Goal: Task Accomplishment & Management: Manage account settings

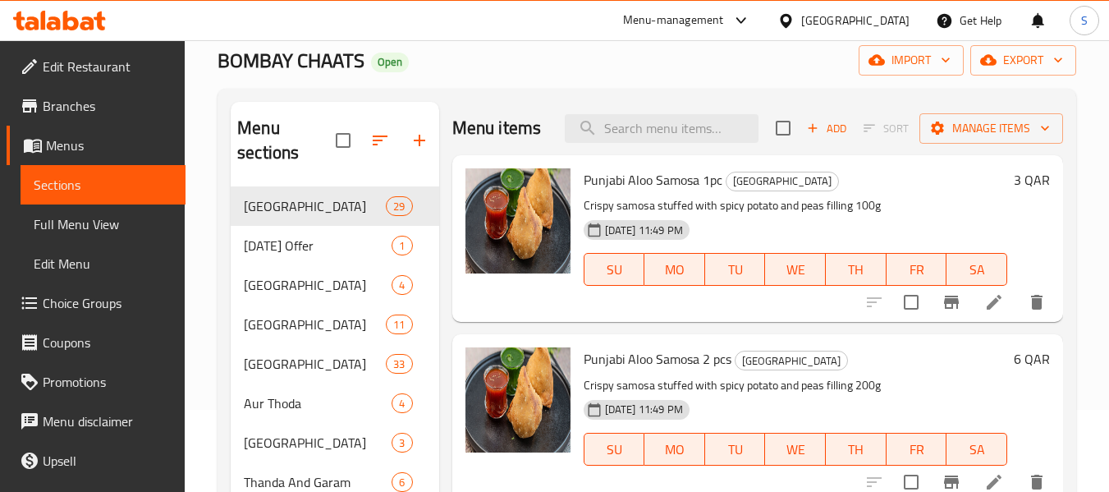
scroll to position [82, 0]
click at [792, 21] on icon at bounding box center [785, 20] width 11 height 14
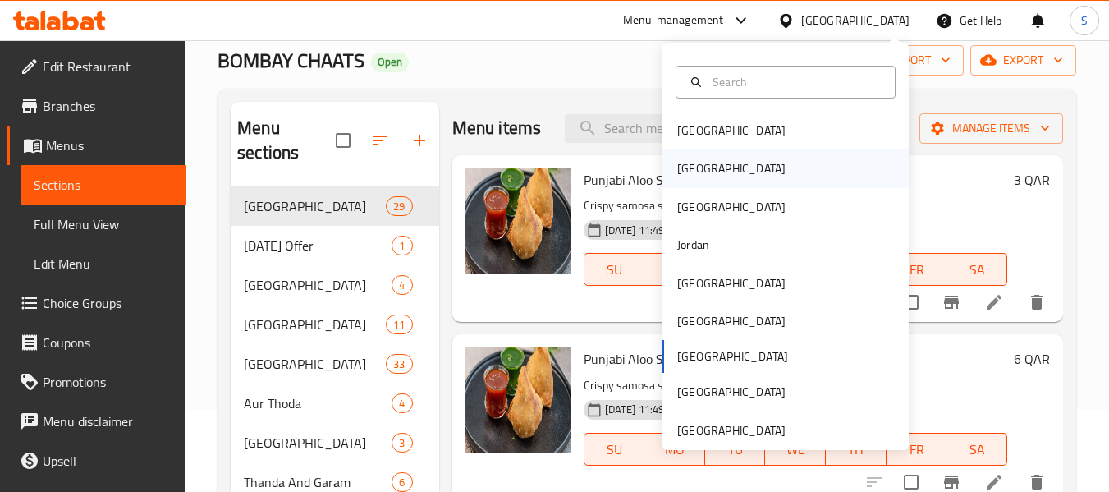
click at [764, 167] on div "[GEOGRAPHIC_DATA]" at bounding box center [786, 168] width 246 height 38
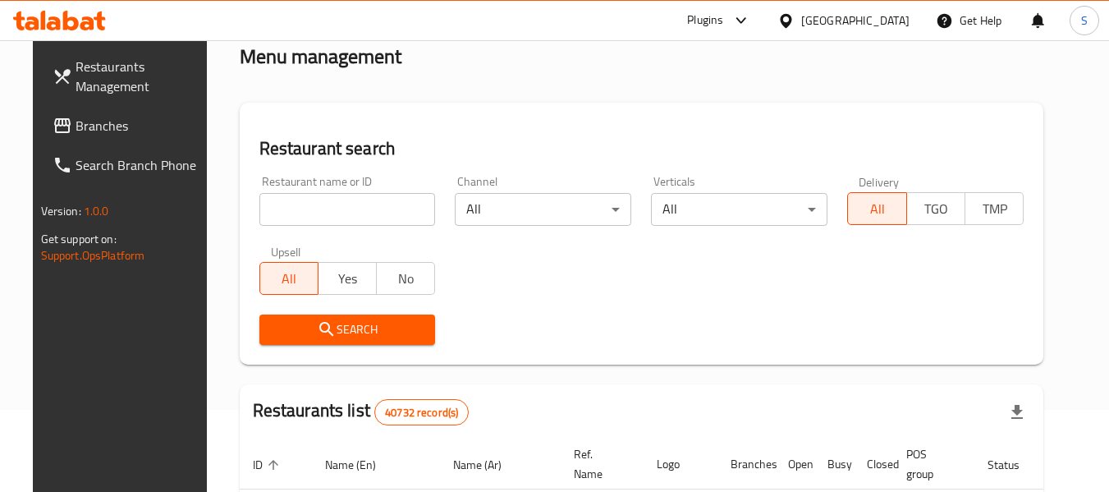
click at [411, 210] on input "search" at bounding box center [347, 209] width 177 height 33
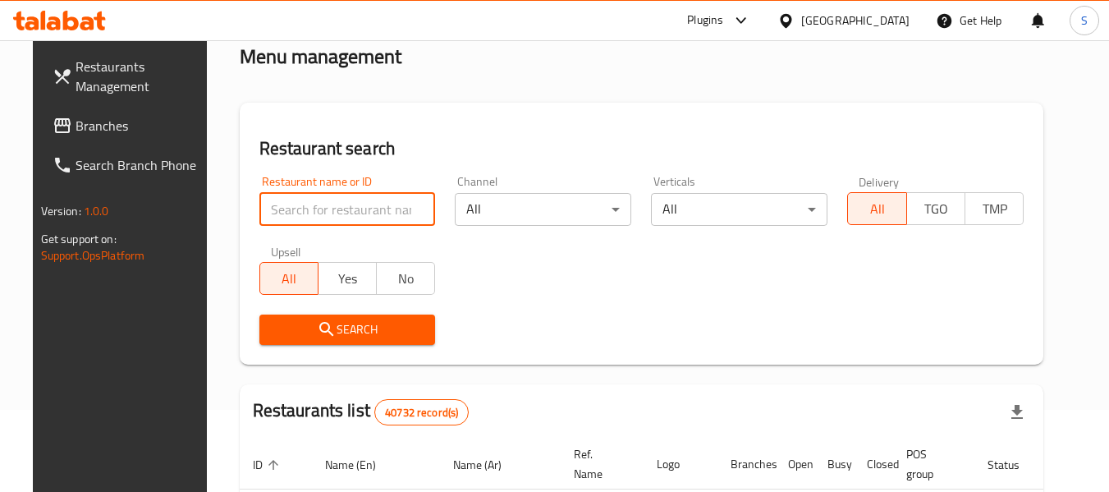
paste input "510055"
type input "510055"
click button "Search" at bounding box center [347, 329] width 177 height 30
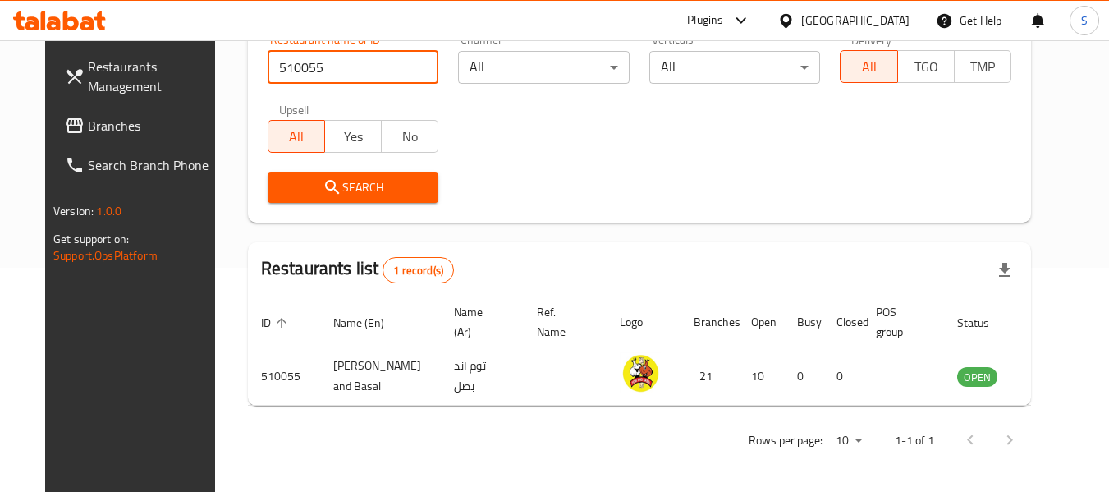
scroll to position [227, 0]
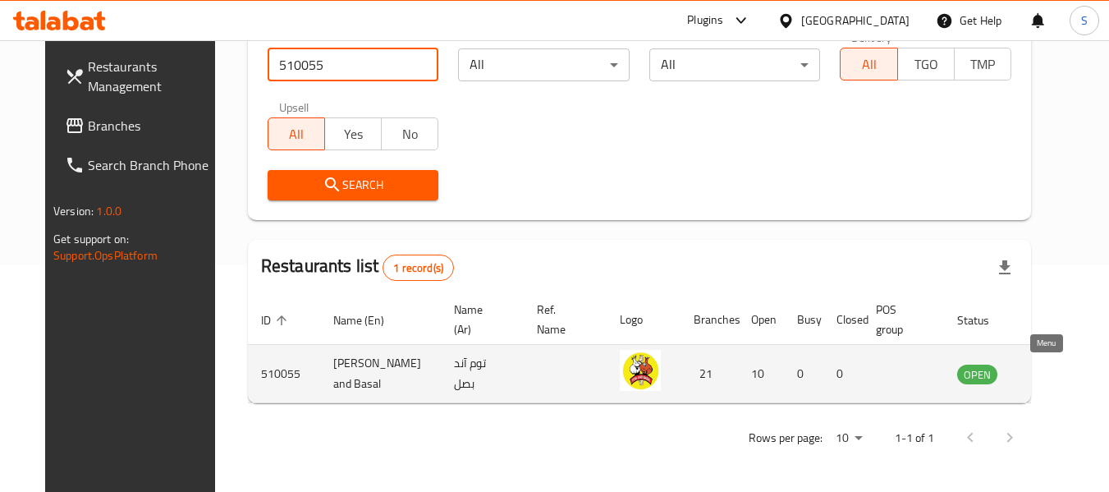
click at [1044, 374] on icon "enhanced table" at bounding box center [1053, 375] width 18 height 14
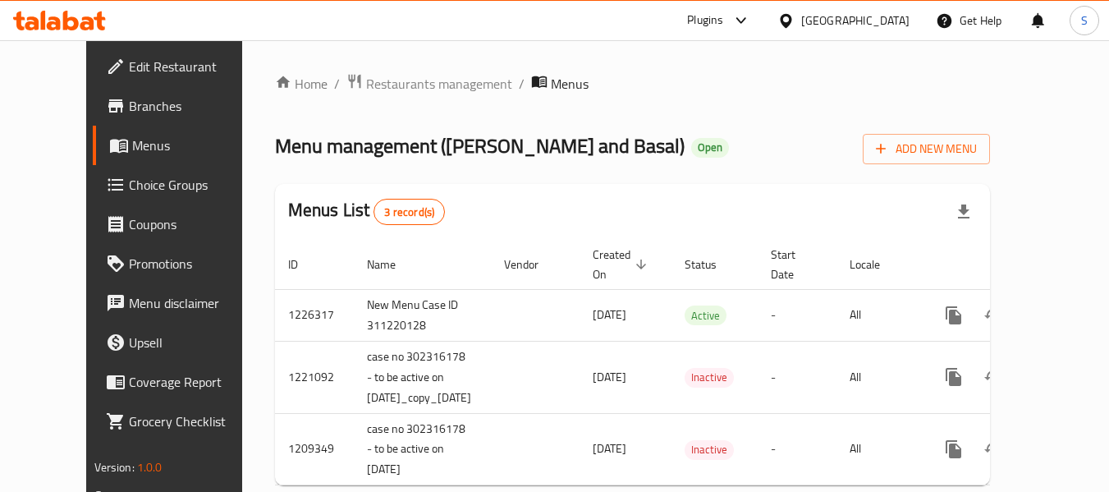
click at [129, 102] on span "Branches" at bounding box center [194, 106] width 130 height 20
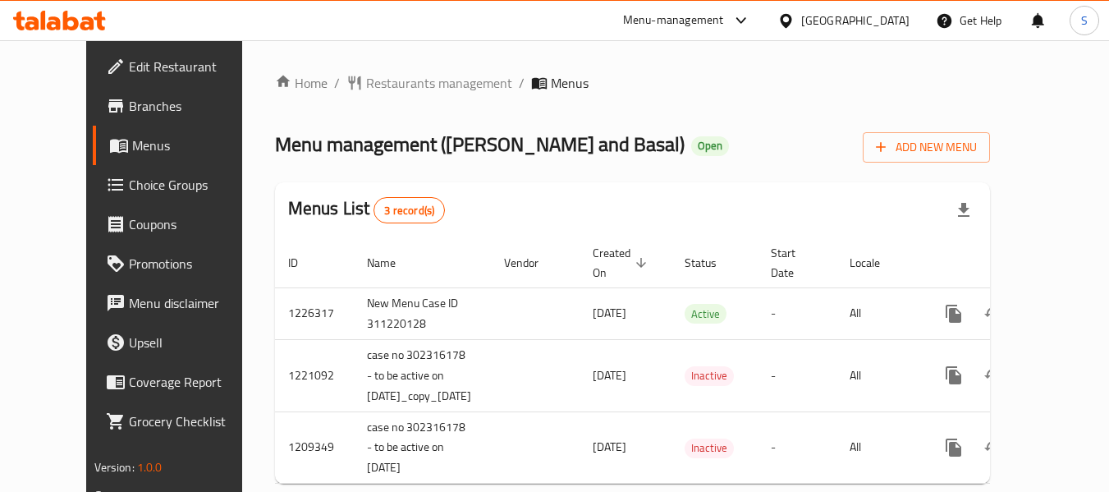
scroll to position [29, 0]
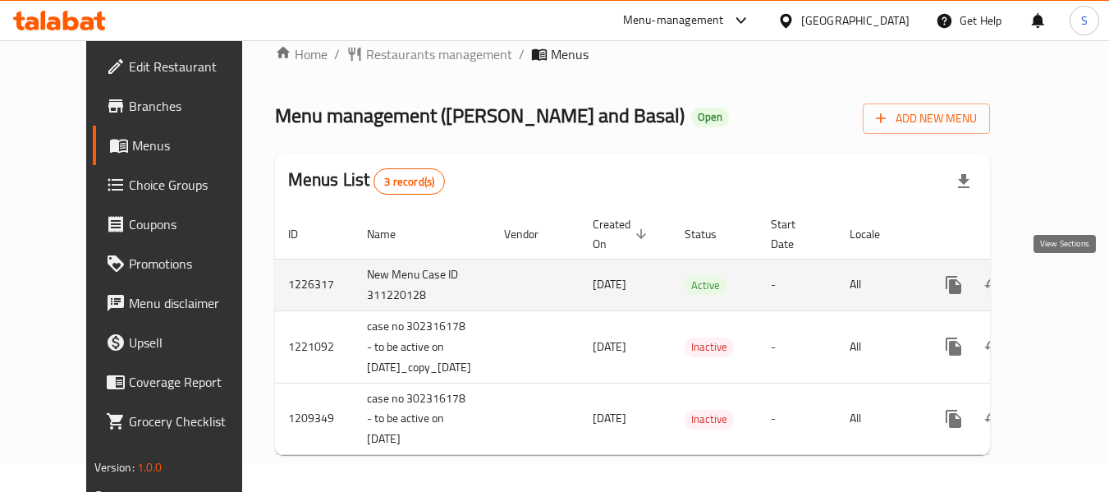
click at [1066, 279] on icon "enhanced table" at bounding box center [1072, 285] width 20 height 20
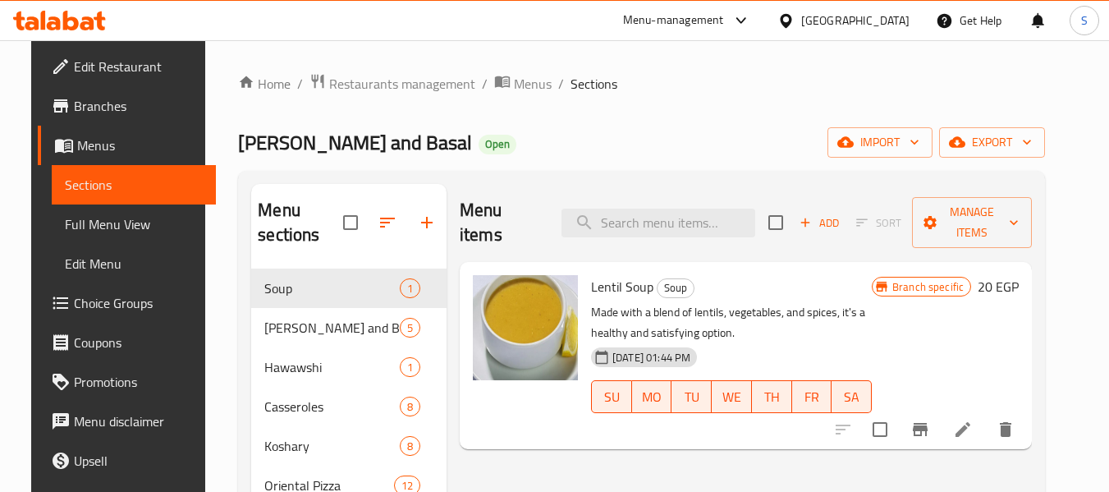
drag, startPoint x: 110, startPoint y: 94, endPoint x: 279, endPoint y: 100, distance: 169.3
click at [110, 94] on link "Branches" at bounding box center [127, 105] width 179 height 39
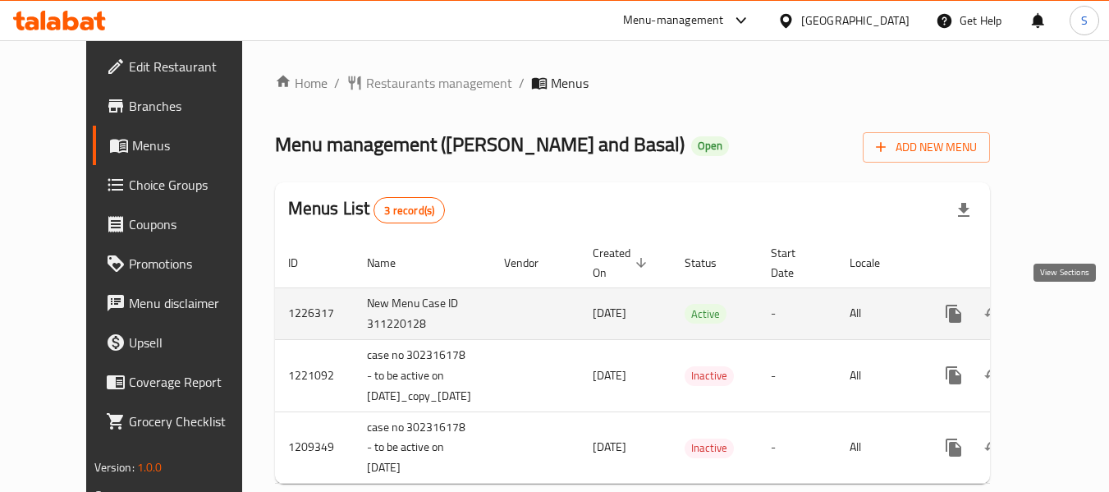
click at [1067, 316] on icon "enhanced table" at bounding box center [1072, 314] width 20 height 20
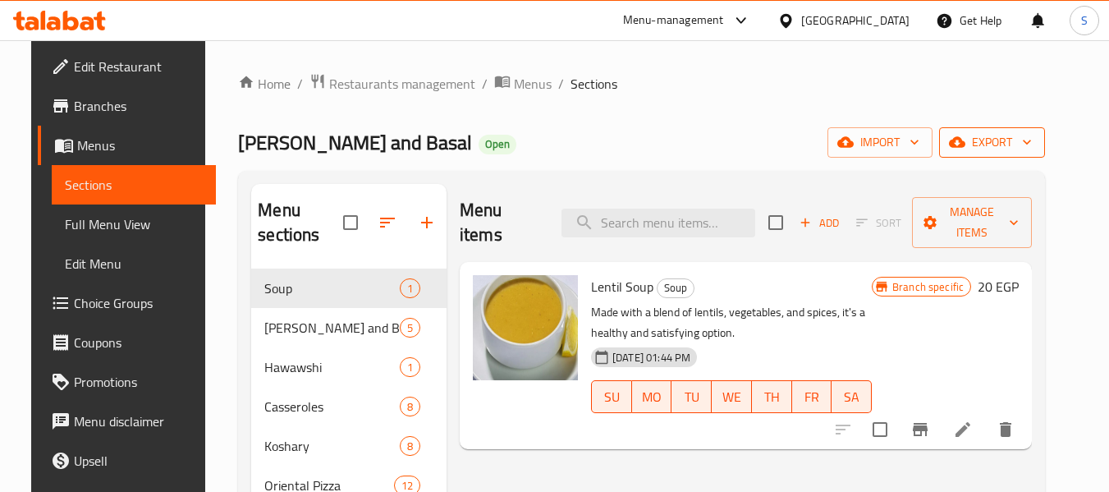
click at [1032, 140] on span "export" at bounding box center [992, 142] width 80 height 21
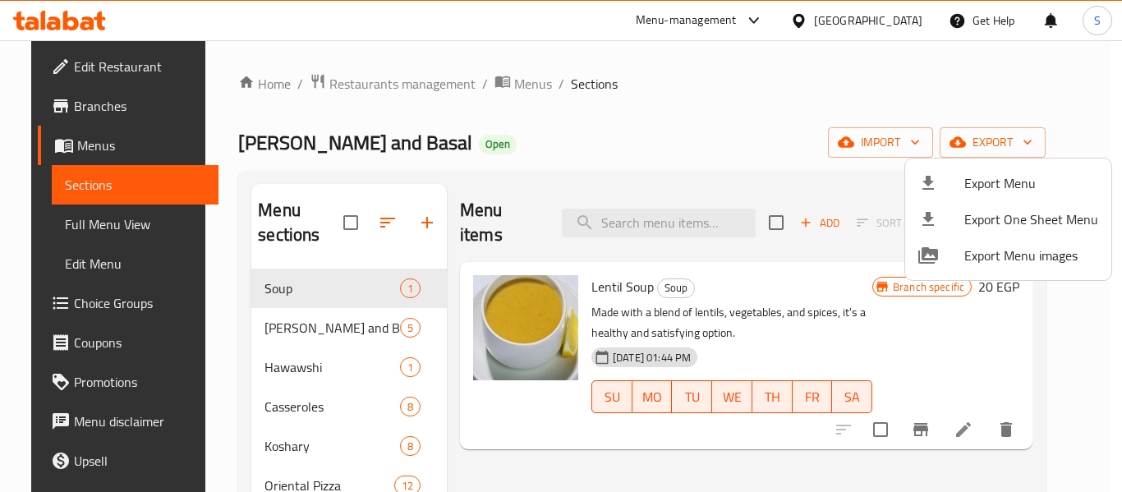
click at [819, 104] on div at bounding box center [561, 246] width 1122 height 492
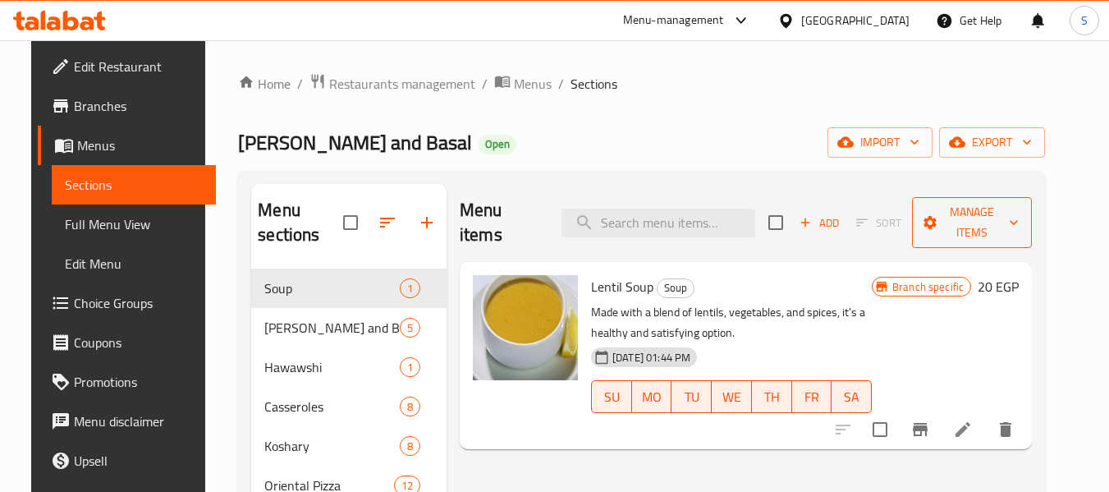
click at [1000, 213] on span "Manage items" at bounding box center [972, 222] width 94 height 41
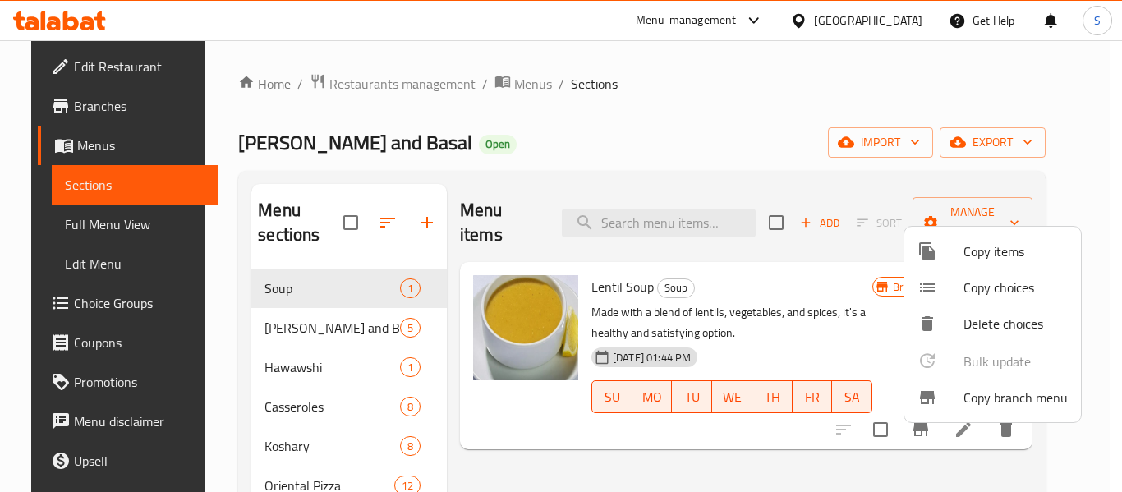
click at [1016, 406] on span "Copy branch menu" at bounding box center [1015, 398] width 104 height 20
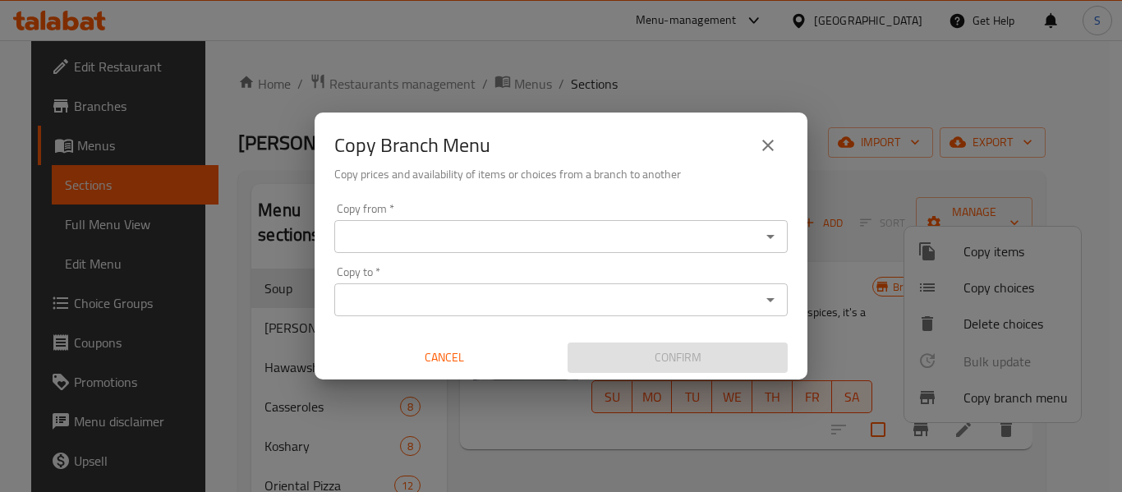
click at [444, 234] on input "Copy from   *" at bounding box center [547, 236] width 416 height 23
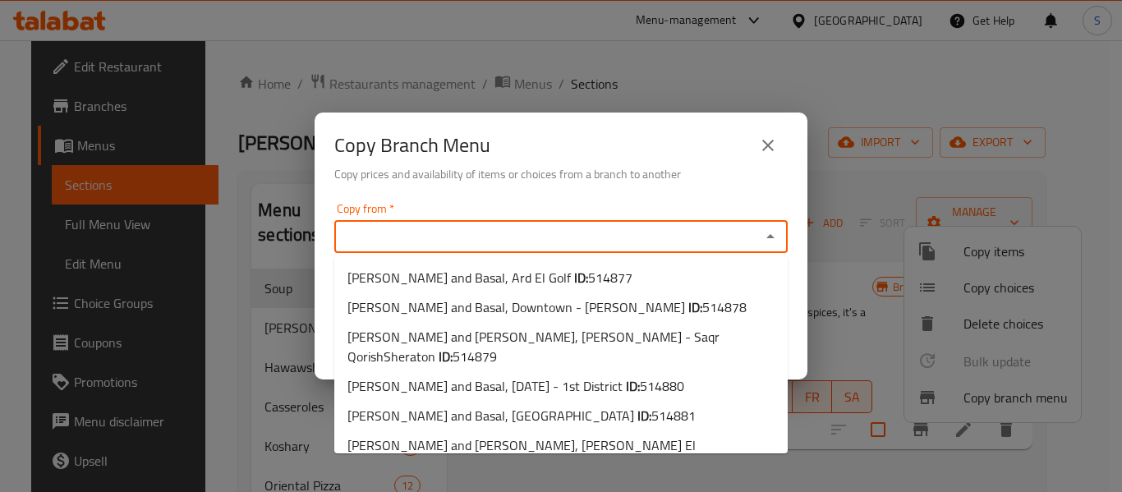
paste input "Tom and Basal, El Rehab City 1"
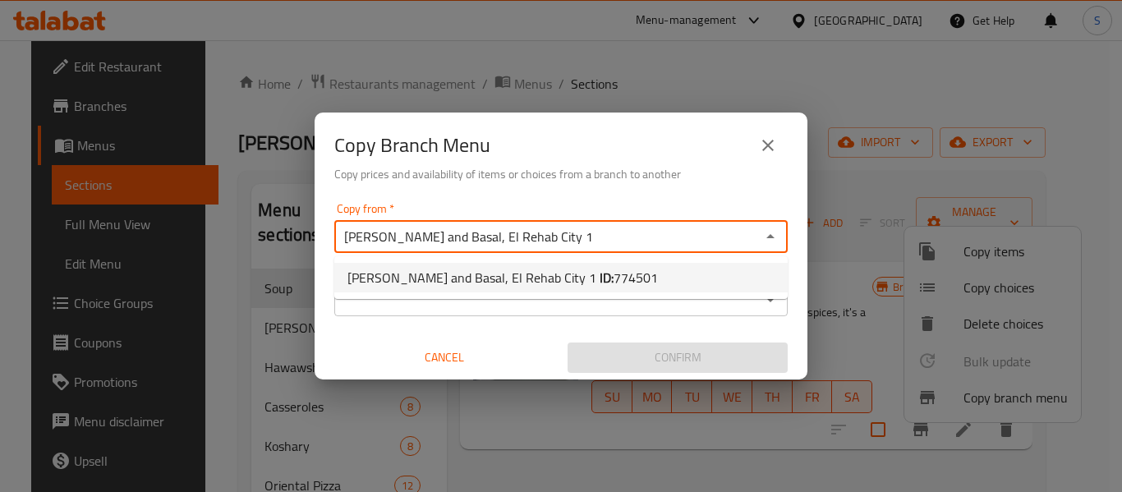
click at [489, 280] on span "Tom and Basal, El Rehab City 1 ID: 774501" at bounding box center [502, 278] width 310 height 20
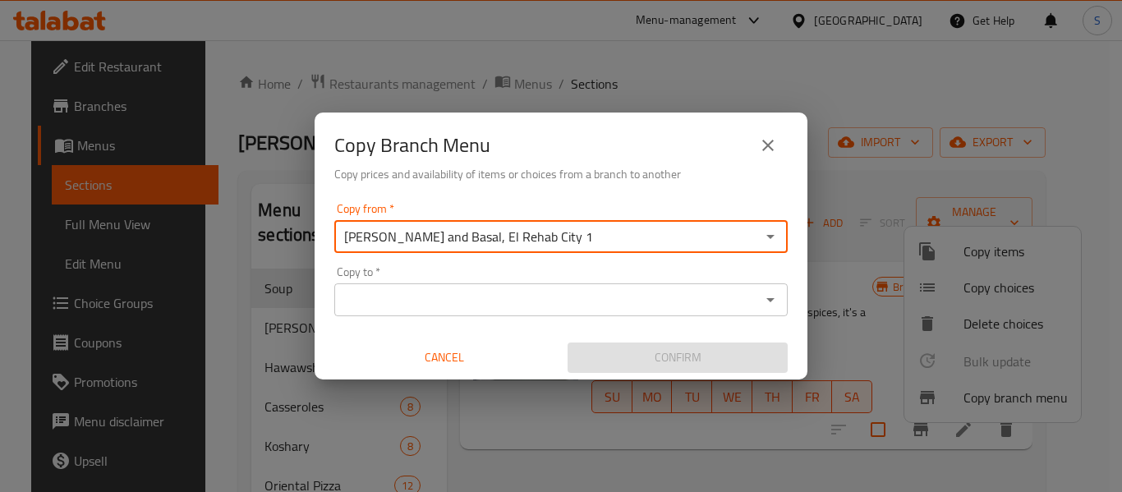
click at [544, 229] on input "Tom and Basal, El Rehab City 1" at bounding box center [547, 236] width 416 height 23
paste input "Madinaty - City Center"
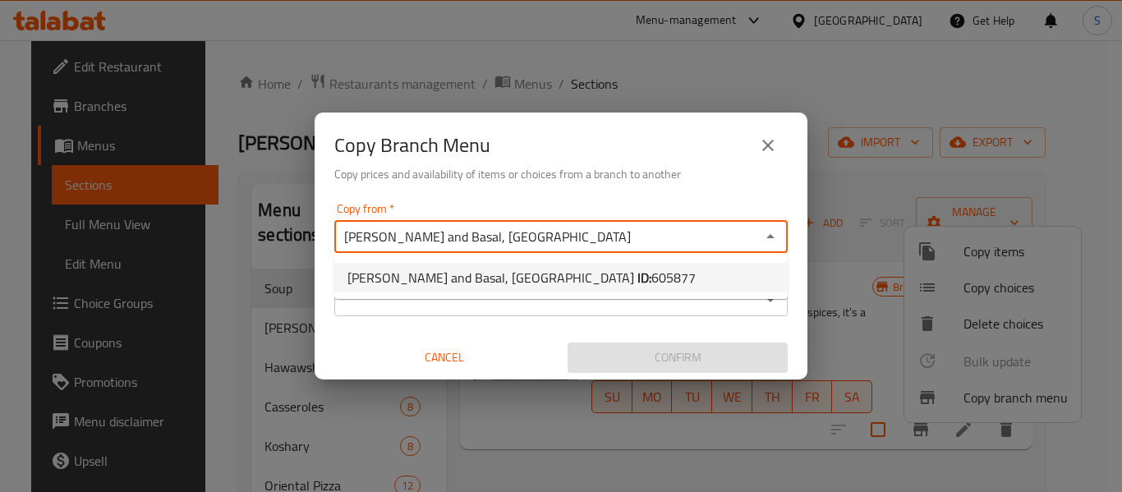
click at [637, 275] on b "ID:" at bounding box center [644, 277] width 14 height 25
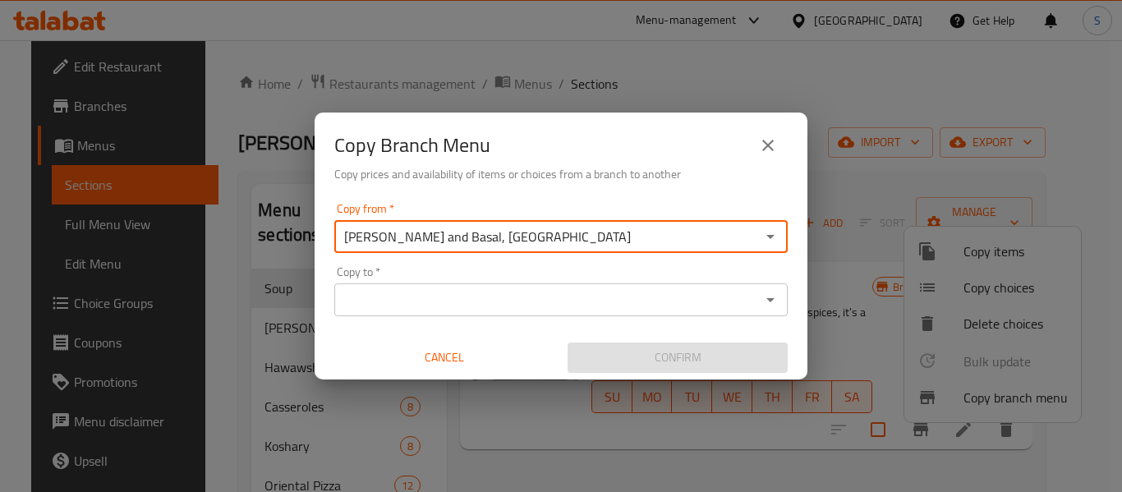
type input "Tom and Basal, Madinaty - City Center"
click at [514, 296] on input "Copy to   *" at bounding box center [547, 299] width 416 height 23
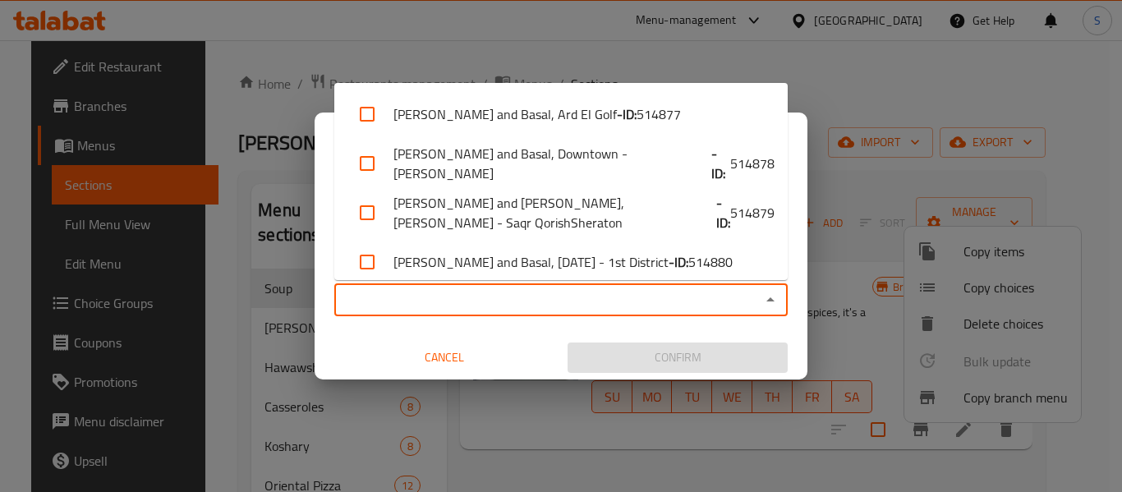
paste input "Tom and Basal, El Rehab City 1"
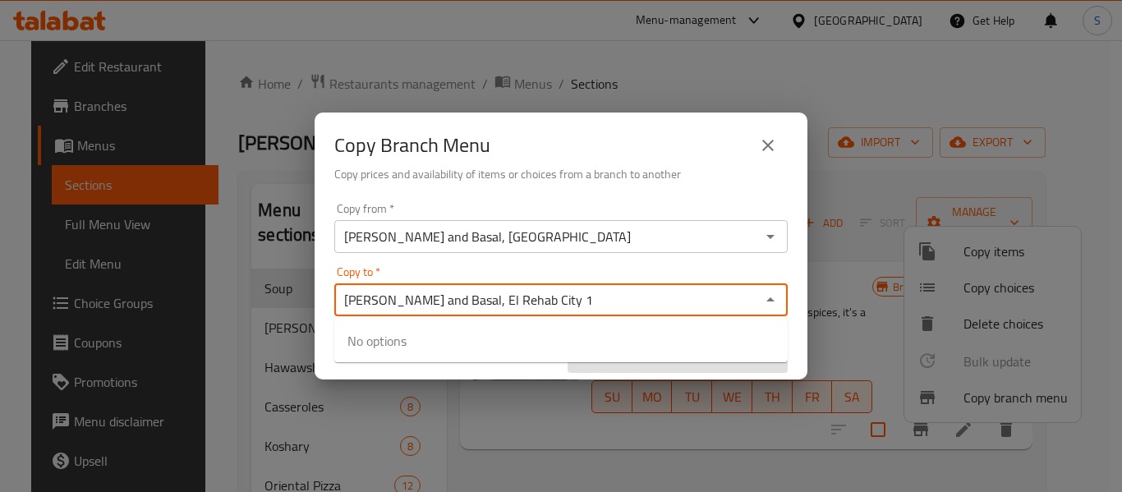
type input "Tom and Basal, El Rehab City 1"
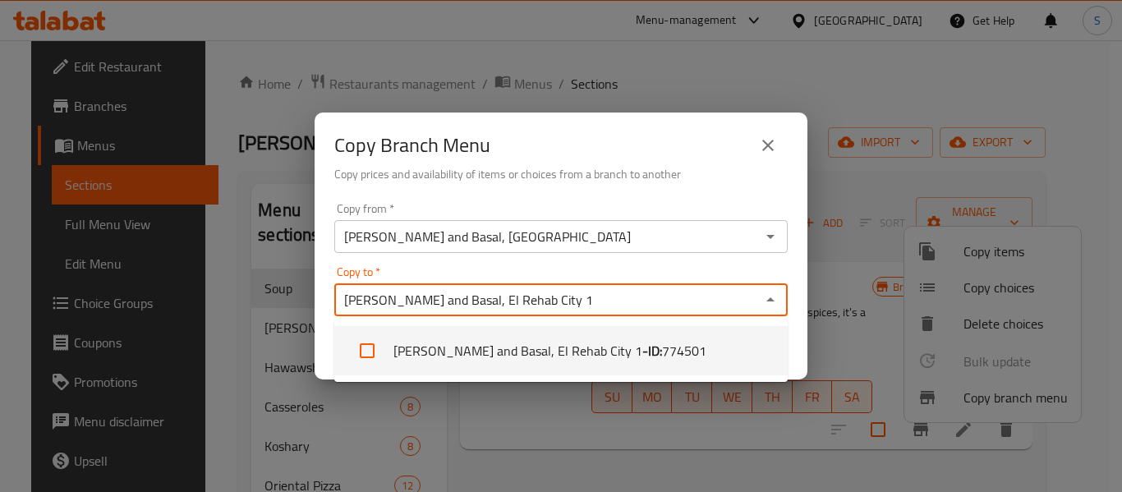
click at [516, 359] on li "Tom and Basal, El Rehab City 1 - ID: 774501" at bounding box center [560, 350] width 453 height 49
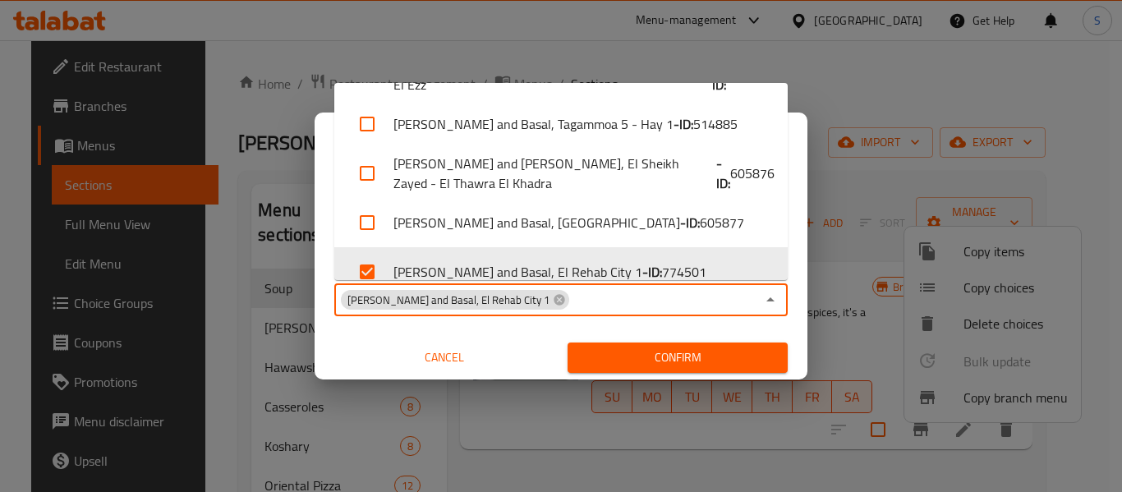
click at [525, 334] on div "Copy from   * Tom and Basal, Madinaty - City Center Copy from * Copy to   * Tom…" at bounding box center [560, 287] width 493 height 183
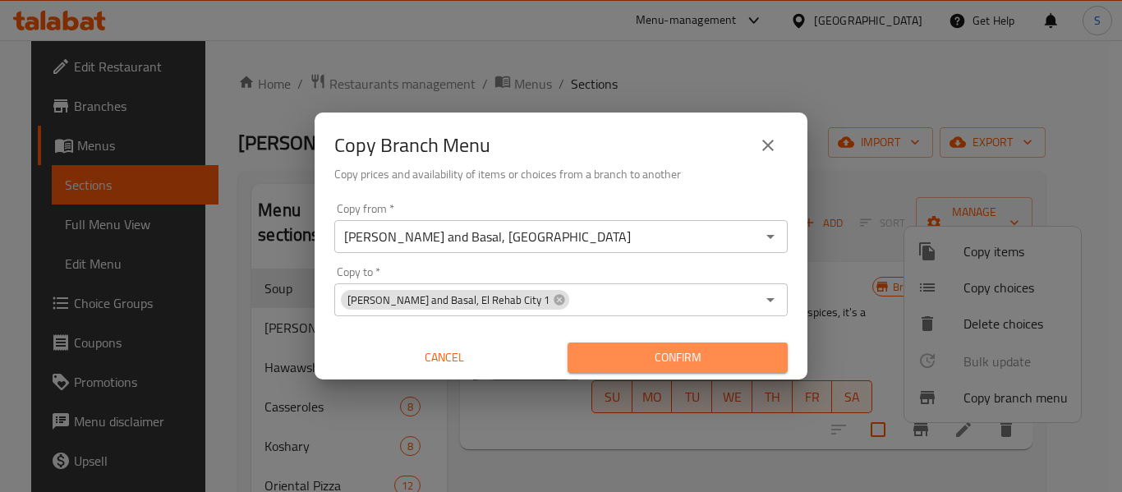
drag, startPoint x: 677, startPoint y: 354, endPoint x: 705, endPoint y: 141, distance: 214.5
click at [677, 353] on span "Confirm" at bounding box center [677, 357] width 194 height 21
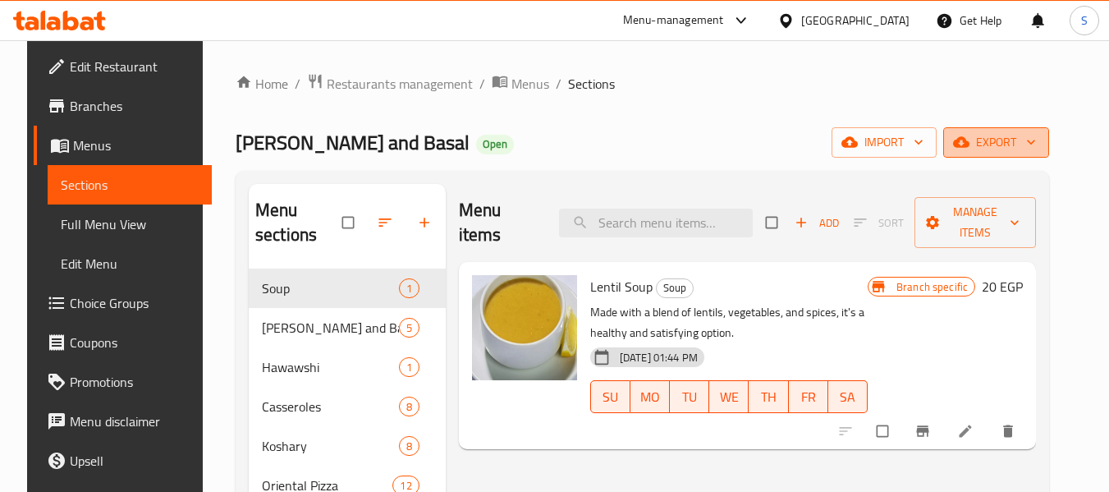
click at [1003, 131] on button "export" at bounding box center [996, 142] width 106 height 30
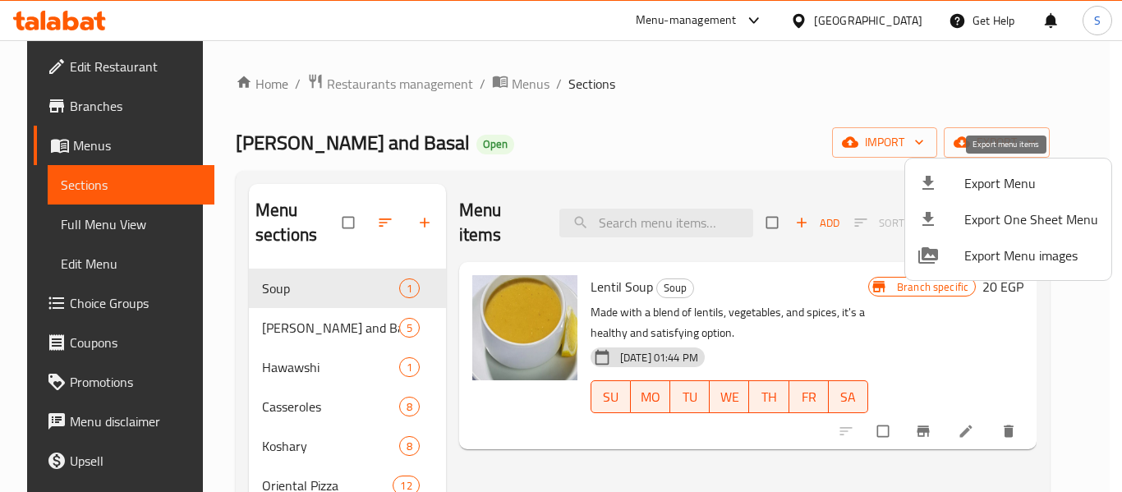
click at [970, 170] on li "Export Menu" at bounding box center [1008, 183] width 206 height 36
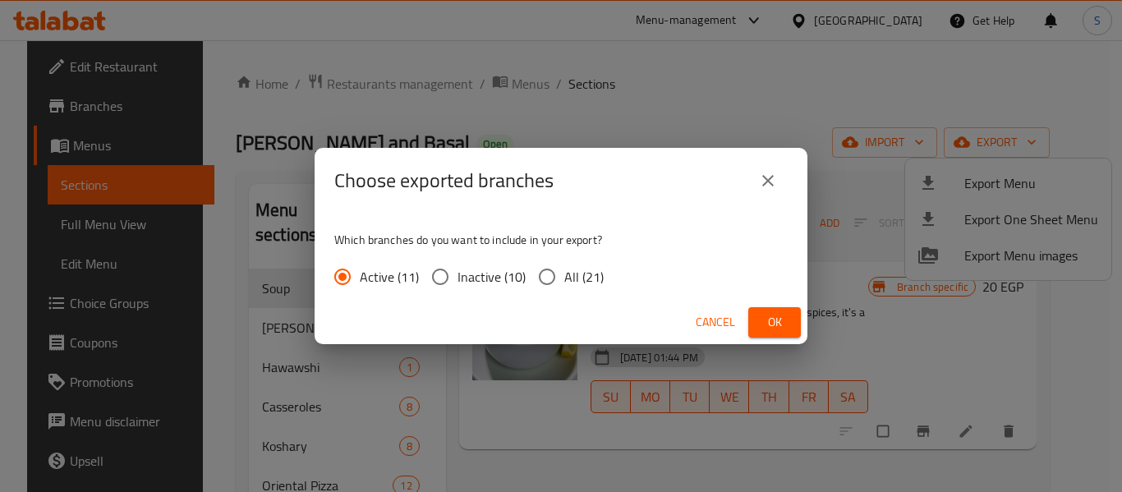
click at [548, 273] on input "All (21)" at bounding box center [547, 276] width 34 height 34
radio input "true"
click at [763, 319] on span "Ok" at bounding box center [774, 322] width 26 height 21
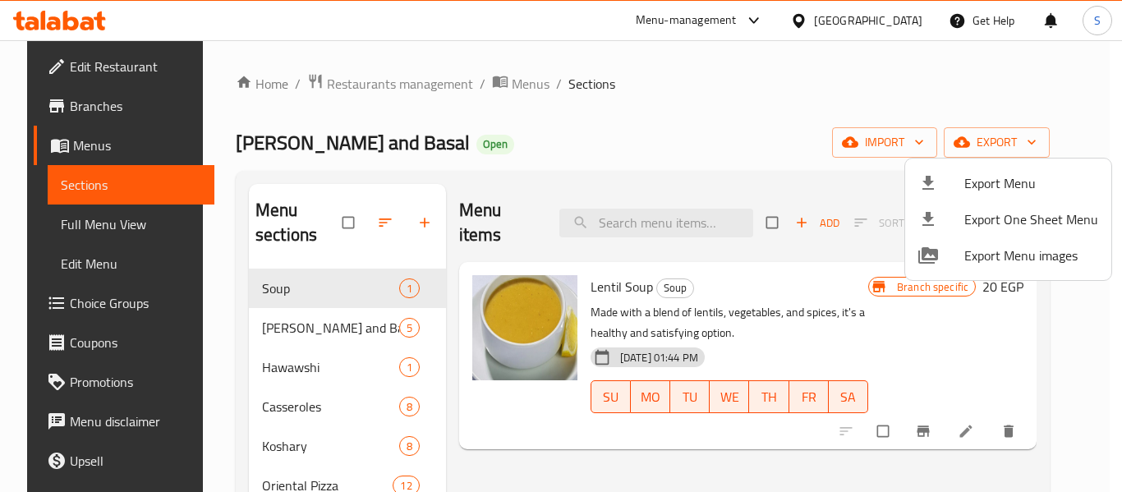
click at [105, 66] on div at bounding box center [561, 246] width 1122 height 492
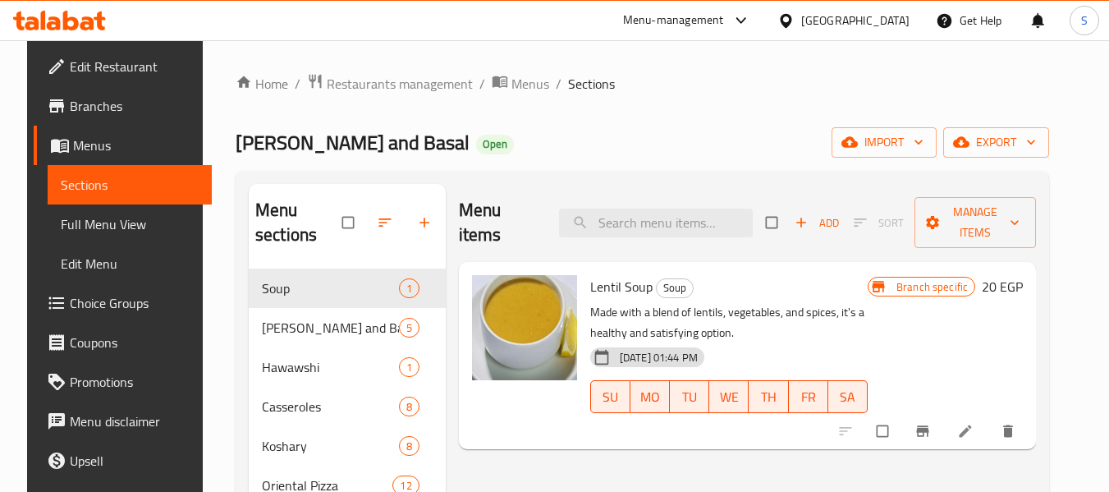
click at [71, 67] on span "Edit Restaurant" at bounding box center [135, 67] width 130 height 20
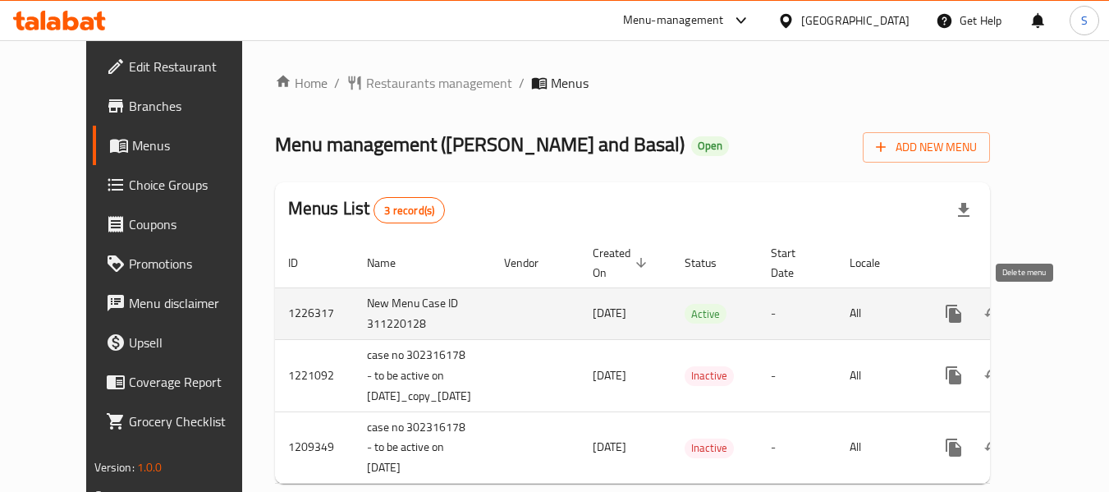
click at [1062, 313] on icon "enhanced table" at bounding box center [1072, 314] width 20 height 20
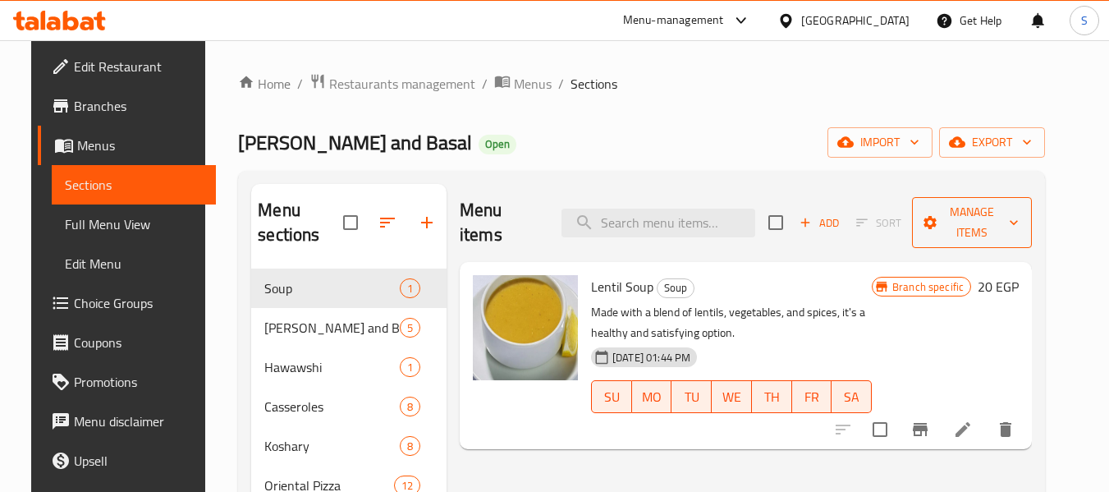
click at [978, 209] on span "Manage items" at bounding box center [972, 222] width 94 height 41
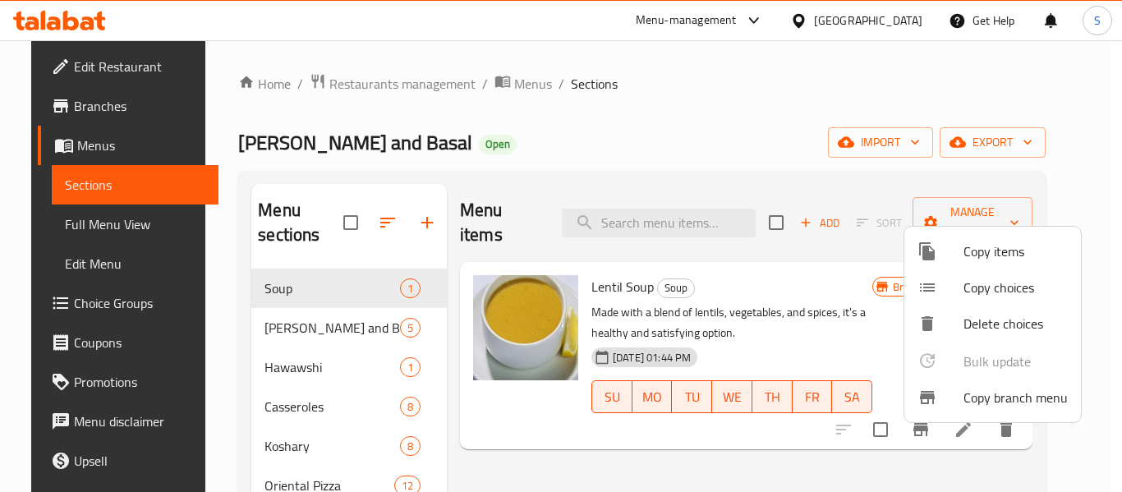
click at [990, 400] on span "Copy branch menu" at bounding box center [1015, 398] width 104 height 20
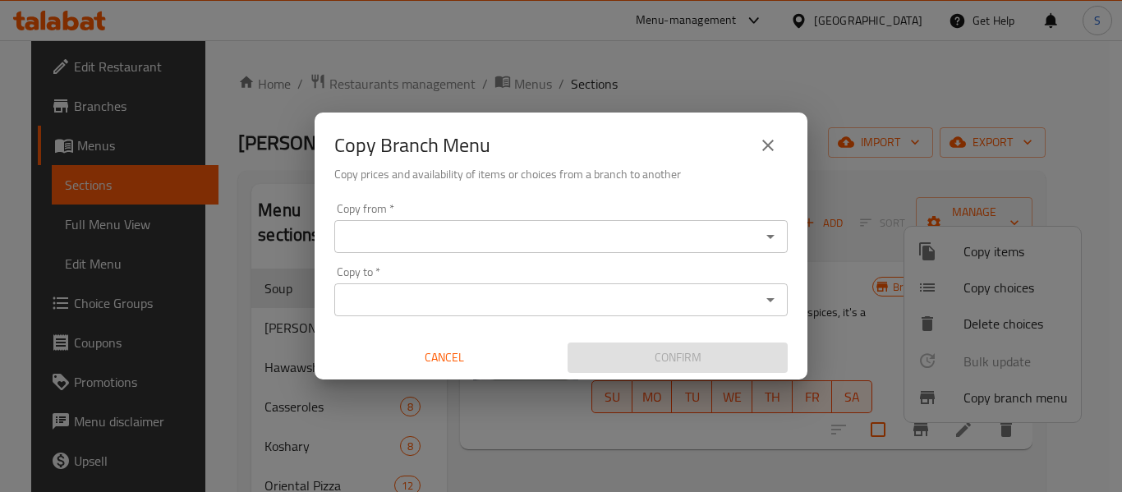
click at [516, 228] on input "Copy from   *" at bounding box center [547, 236] width 416 height 23
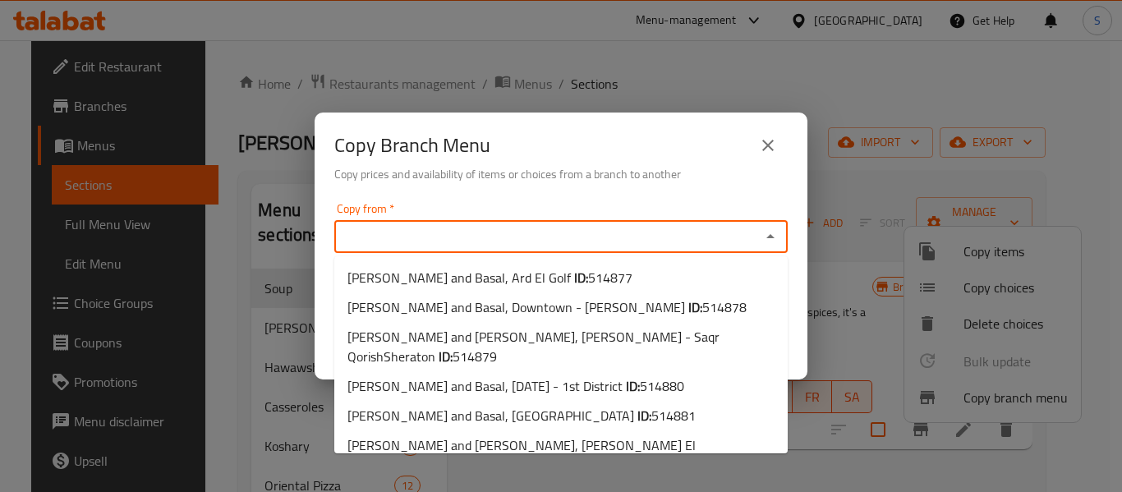
paste input "[PERSON_NAME] and Basal, [GEOGRAPHIC_DATA]"
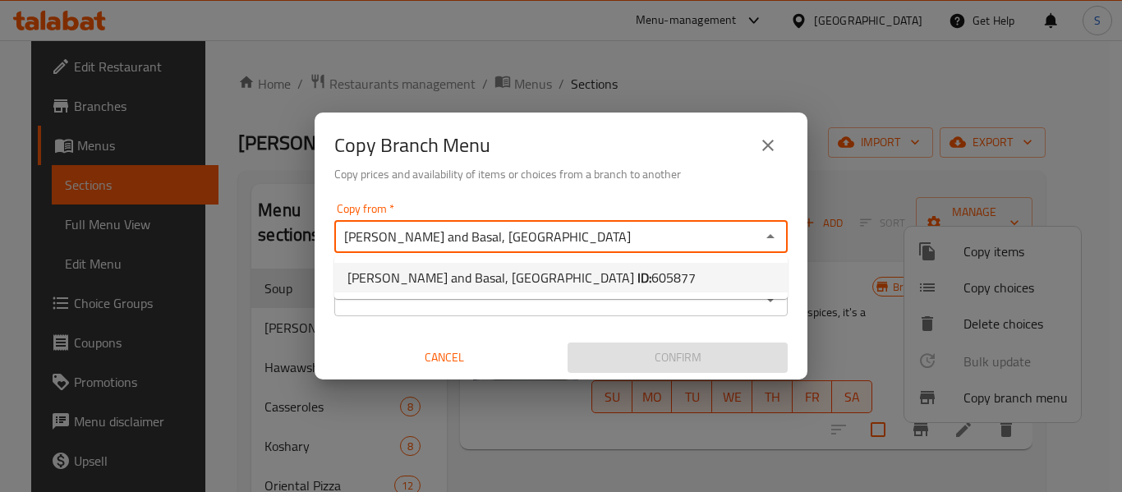
click at [498, 284] on span "[PERSON_NAME] and Basal, [GEOGRAPHIC_DATA] ID: 605877" at bounding box center [521, 278] width 348 height 20
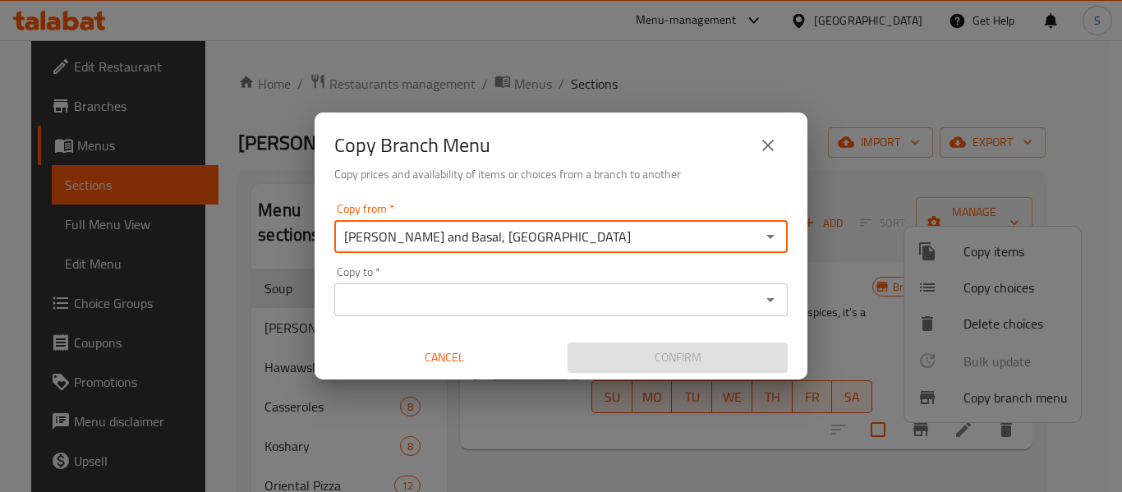
type input "[PERSON_NAME] and Basal, [GEOGRAPHIC_DATA]"
click at [466, 309] on input "Copy to   *" at bounding box center [547, 299] width 416 height 23
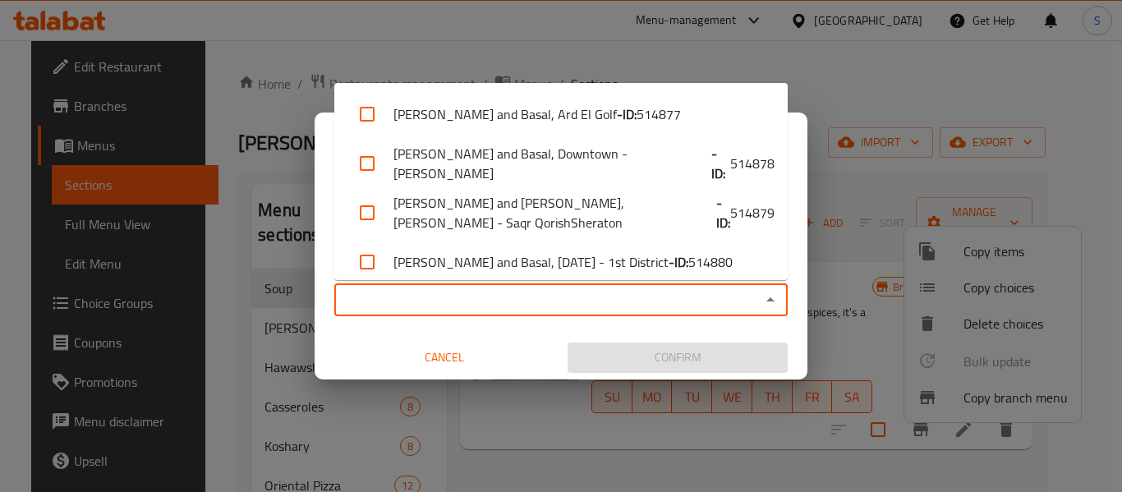
paste input "[PERSON_NAME] and Basal, Madinaty - Buildings Area"
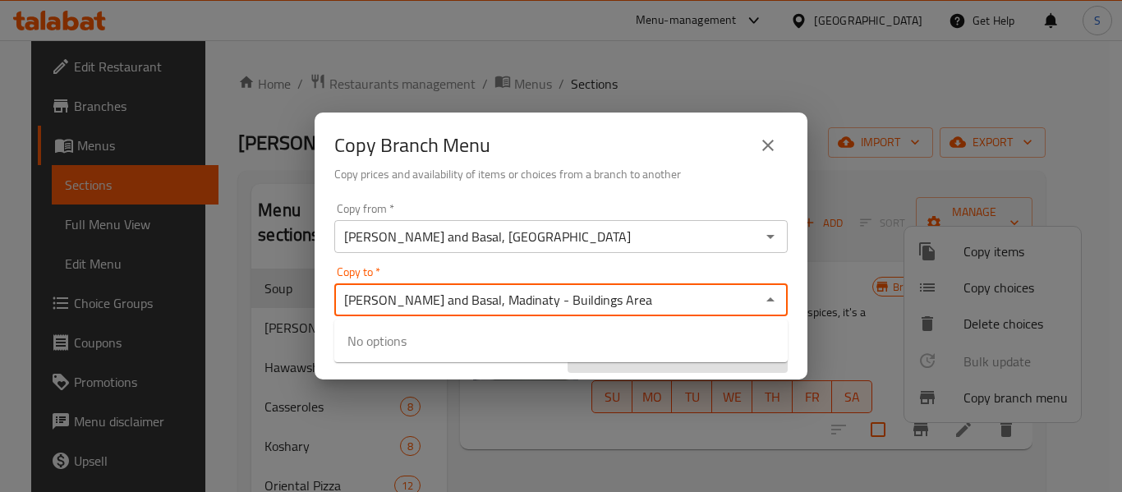
type input "[PERSON_NAME] and Basal, Madinaty - Buildings Area"
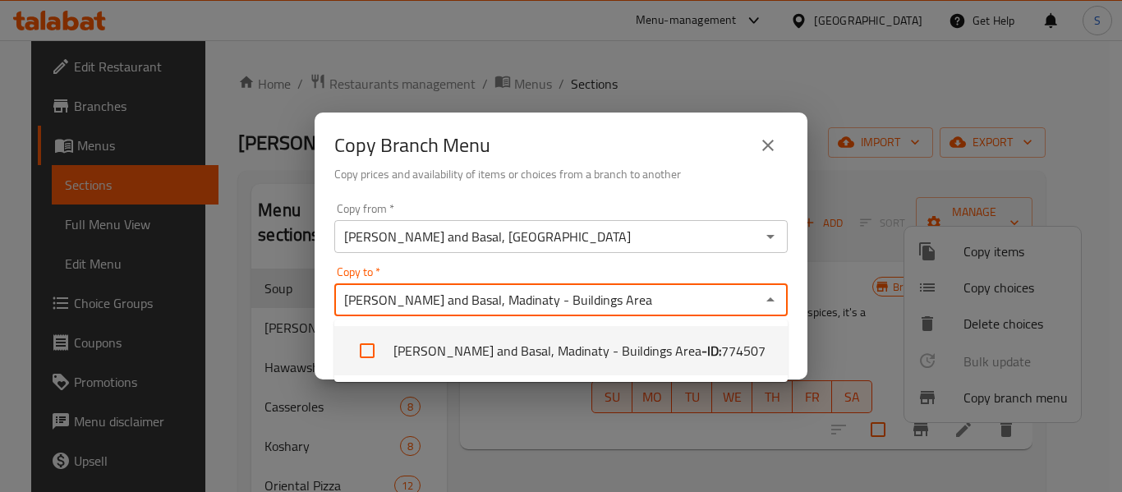
click at [479, 359] on li "[PERSON_NAME] and Basal, Madinaty - Buildings Area - ID: 774507" at bounding box center [560, 350] width 453 height 49
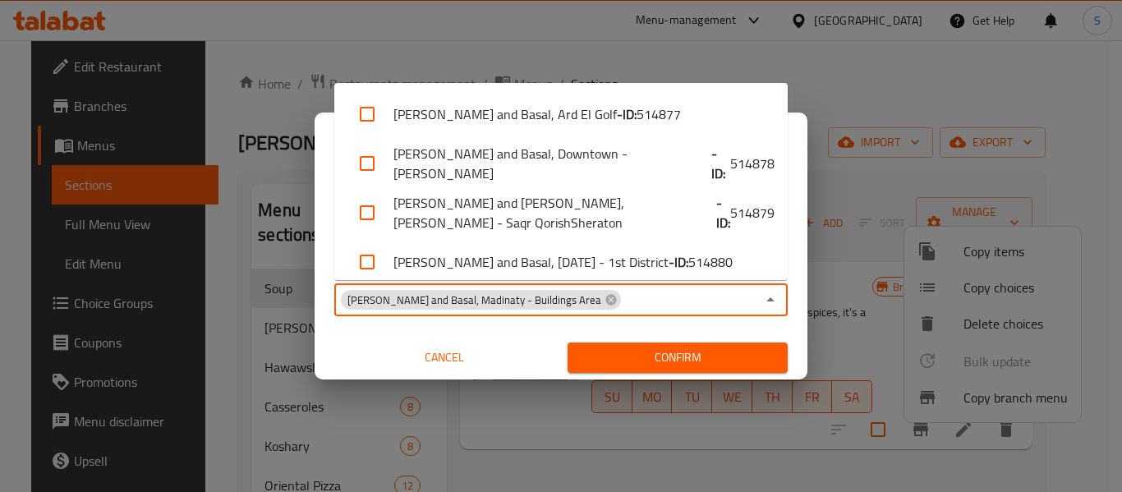
scroll to position [700, 0]
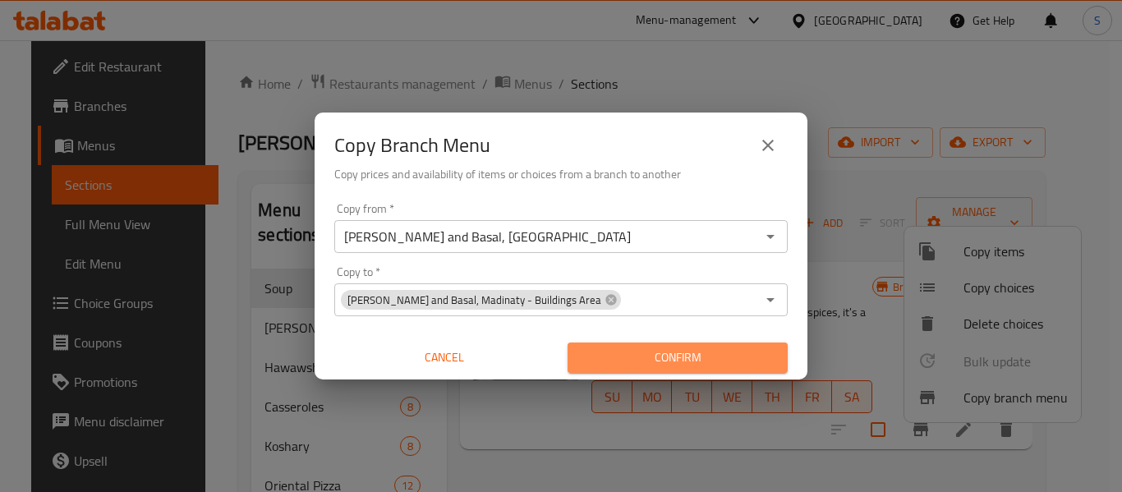
click at [662, 356] on span "Confirm" at bounding box center [677, 357] width 194 height 21
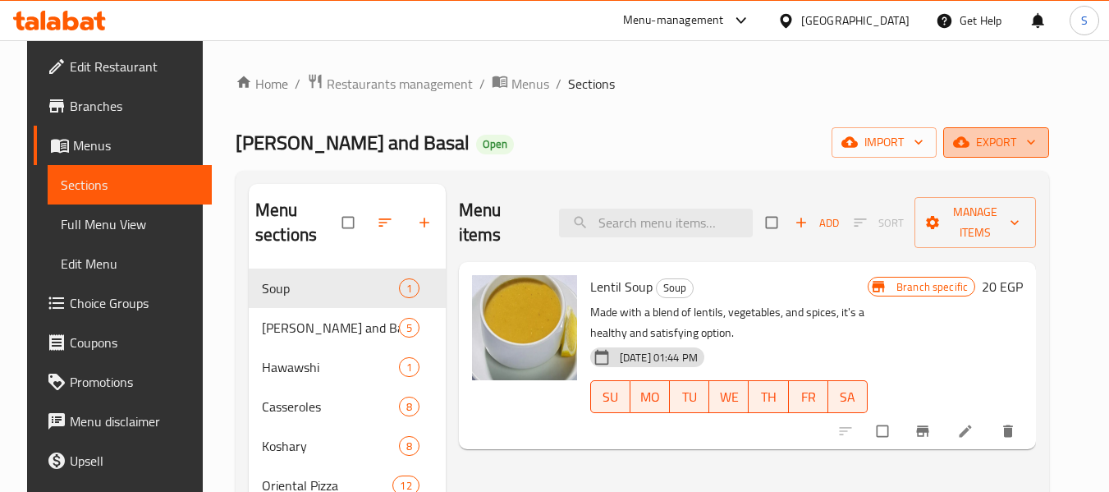
click at [1022, 139] on span "export" at bounding box center [997, 142] width 80 height 21
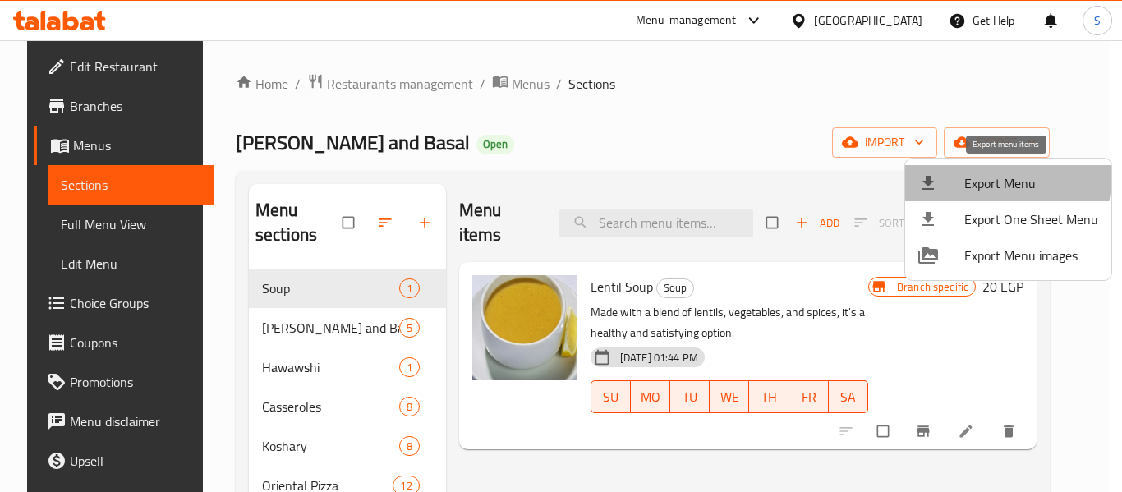
click at [998, 180] on span "Export Menu" at bounding box center [1031, 183] width 134 height 20
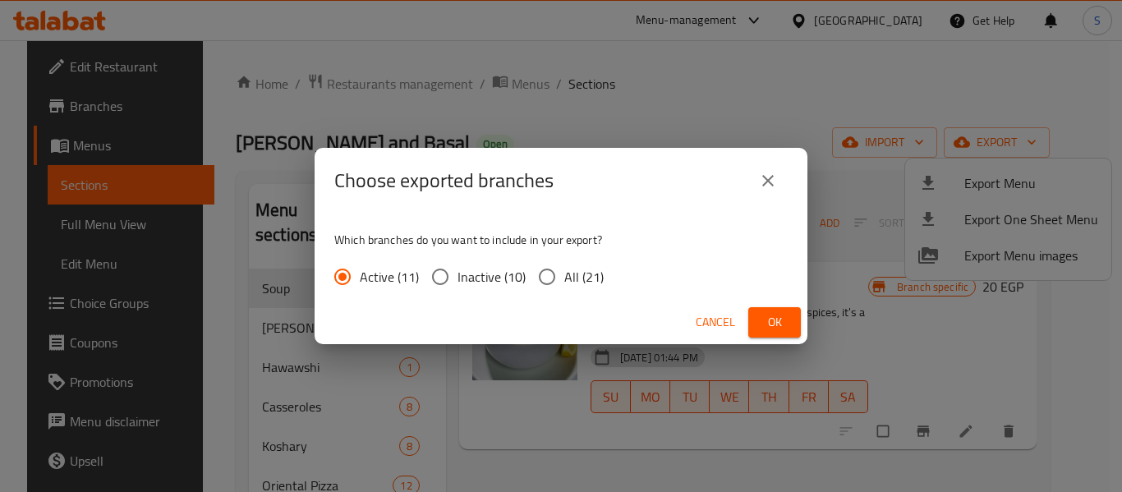
click at [568, 277] on span "All (21)" at bounding box center [583, 277] width 39 height 20
click at [564, 277] on input "All (21)" at bounding box center [547, 276] width 34 height 34
radio input "true"
click at [774, 316] on span "Ok" at bounding box center [774, 322] width 26 height 21
